Goal: Transaction & Acquisition: Purchase product/service

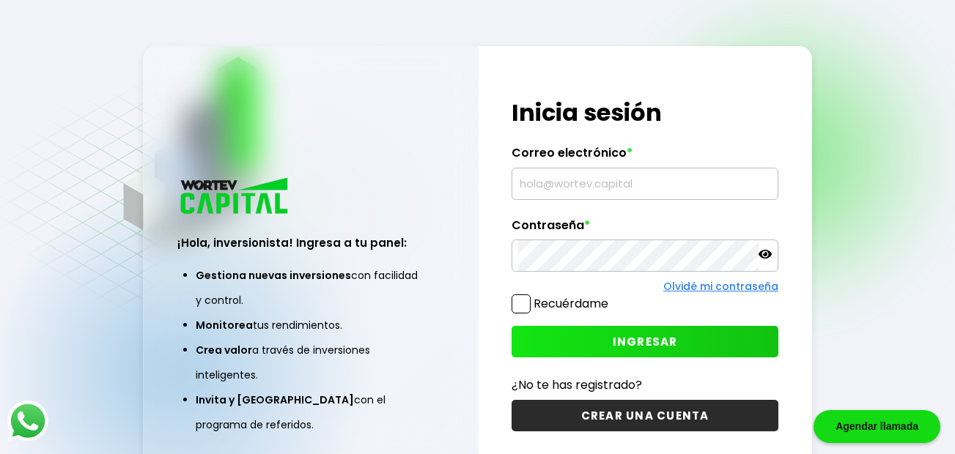
type input "[EMAIL_ADDRESS][PERSON_NAME][PERSON_NAME][DOMAIN_NAME]"
click at [615, 344] on span "INGRESAR" at bounding box center [644, 341] width 65 height 15
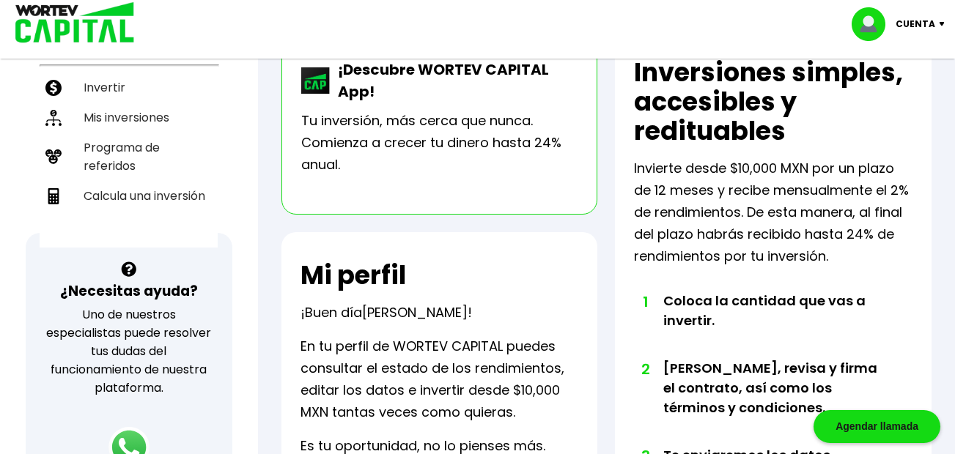
scroll to position [366, 0]
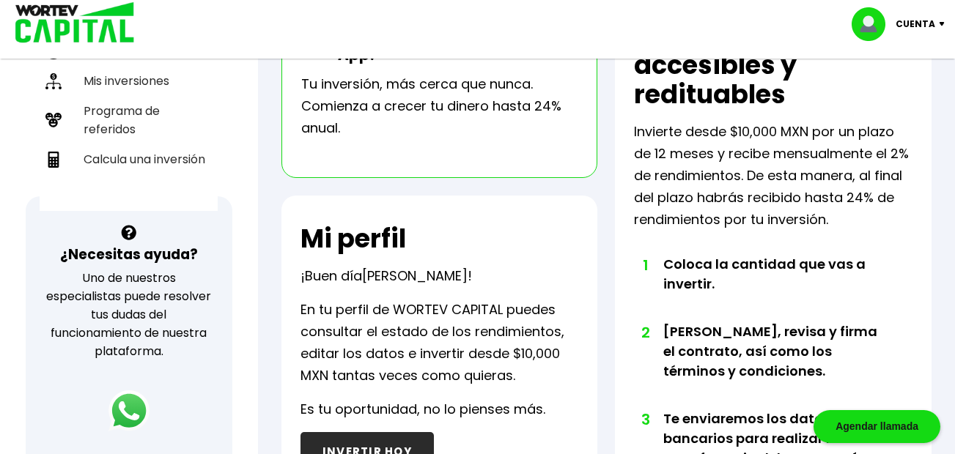
click at [382, 442] on button "INVERTIR HOY" at bounding box center [366, 451] width 133 height 39
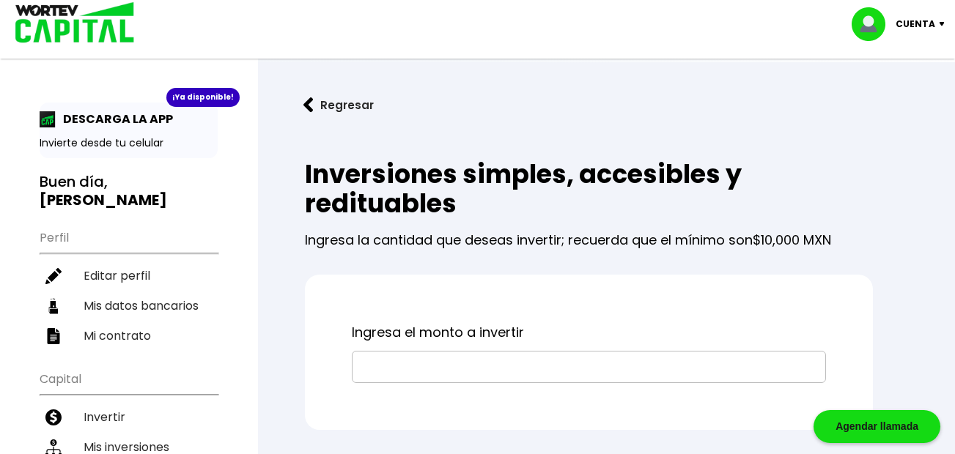
click at [420, 353] on input "text" at bounding box center [588, 367] width 461 height 31
type input "$10,000"
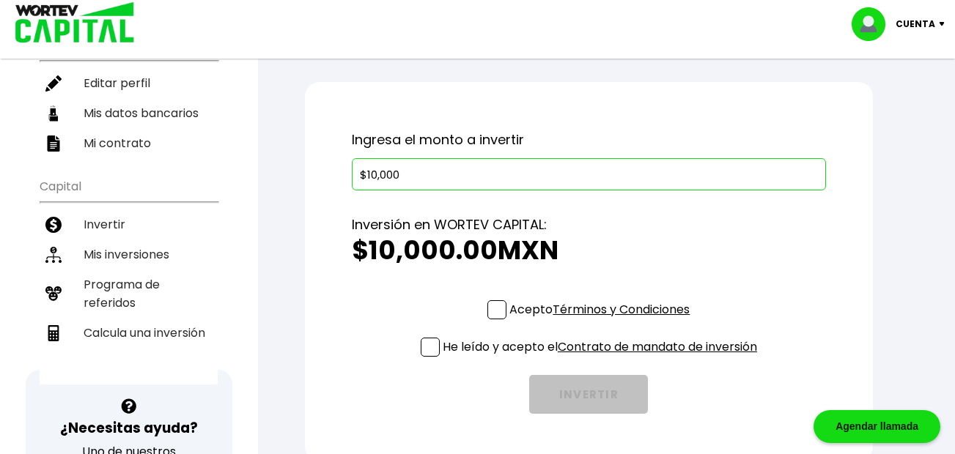
scroll to position [244, 0]
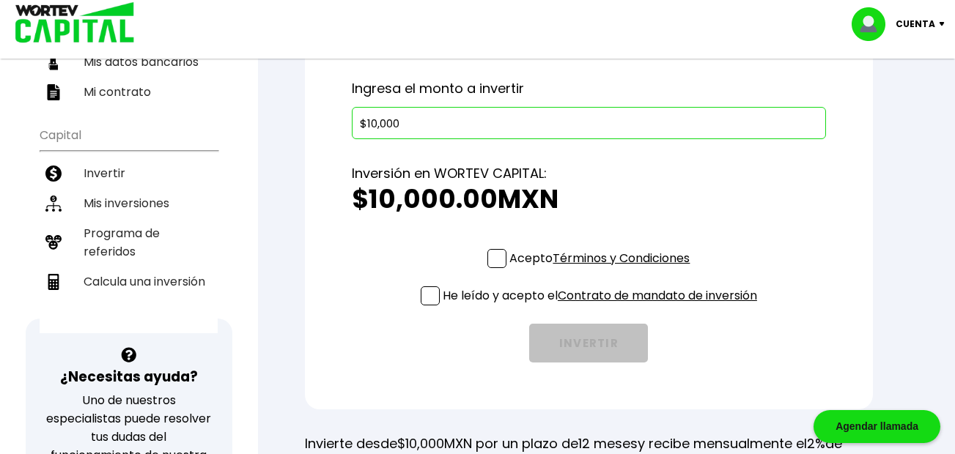
click at [491, 252] on span at bounding box center [496, 258] width 19 height 19
click at [602, 270] on input "Acepto Términos y Condiciones" at bounding box center [602, 270] width 0 height 0
click at [425, 302] on span at bounding box center [429, 295] width 19 height 19
click at [602, 307] on input "He leído y acepto el Contrato de mandato de inversión" at bounding box center [602, 307] width 0 height 0
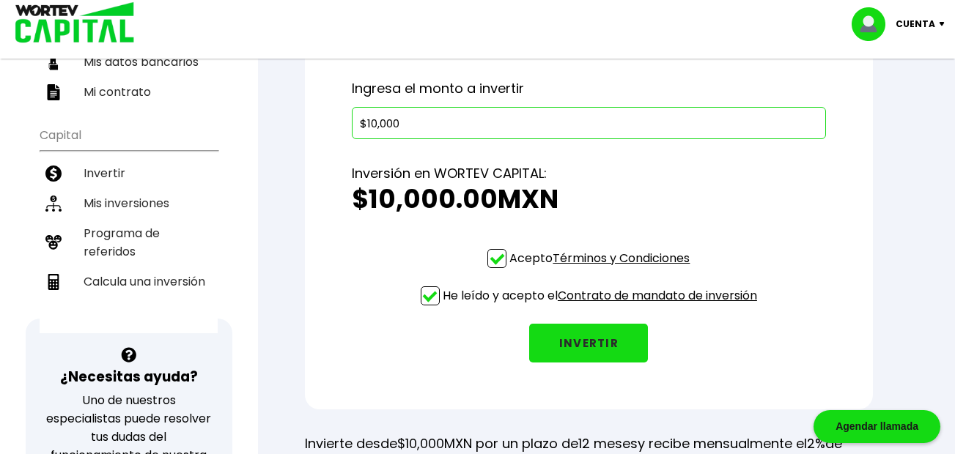
click at [577, 350] on button "INVERTIR" at bounding box center [588, 343] width 119 height 39
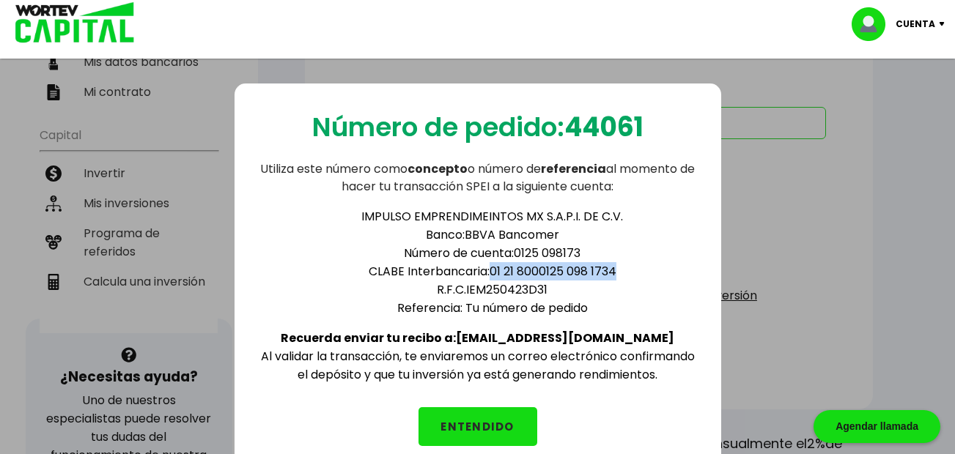
drag, startPoint x: 617, startPoint y: 270, endPoint x: 489, endPoint y: 269, distance: 128.2
click at [489, 269] on li "CLABE Interbancaria: 01 21 8000125 098 1734" at bounding box center [492, 271] width 410 height 18
copy li "01 21 8000125 098 1734"
click at [498, 424] on button "ENTENDIDO" at bounding box center [477, 426] width 119 height 39
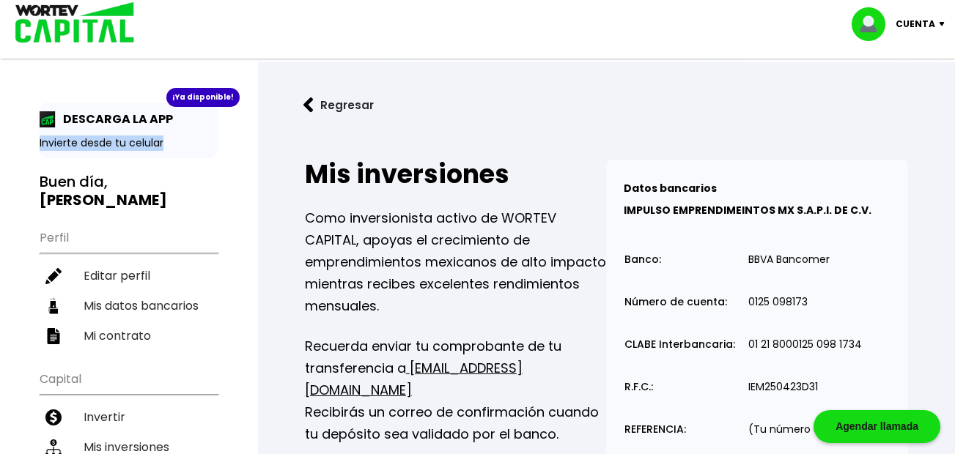
drag, startPoint x: 166, startPoint y: 144, endPoint x: 18, endPoint y: 147, distance: 148.0
